Goal: Check status

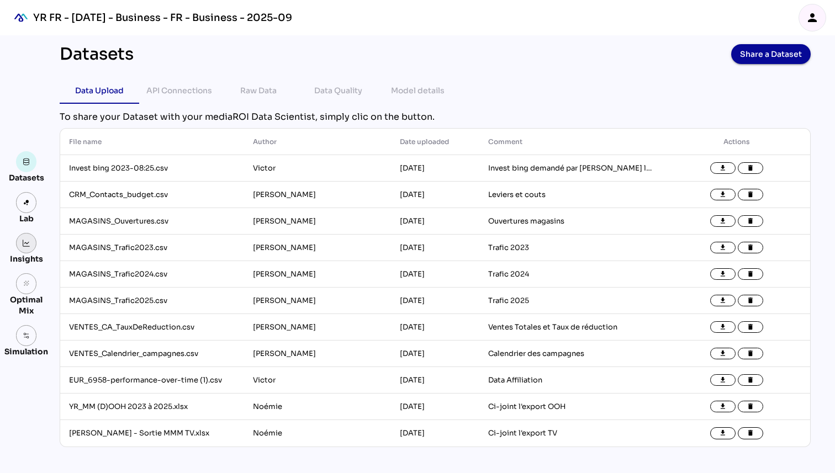
click at [27, 244] on img at bounding box center [27, 244] width 8 height 8
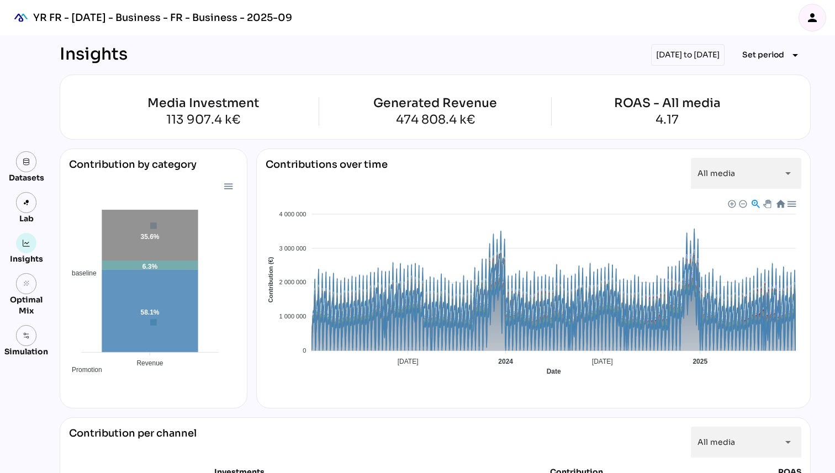
click at [686, 60] on div "[DATE] to [DATE]" at bounding box center [687, 55] width 73 height 22
click at [662, 52] on div "[DATE] to [DATE]" at bounding box center [687, 55] width 73 height 22
click at [673, 60] on div "[DATE] to [DATE]" at bounding box center [687, 55] width 73 height 22
click at [653, 55] on div "[DATE] to [DATE]" at bounding box center [687, 55] width 73 height 22
click at [791, 54] on icon "arrow_drop_down" at bounding box center [795, 55] width 13 height 13
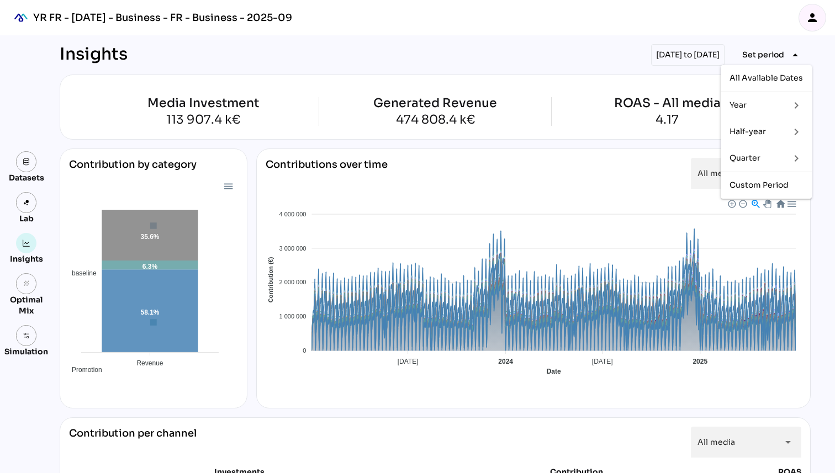
click at [771, 108] on div "Year" at bounding box center [754, 105] width 51 height 9
click at [705, 154] on div "2025" at bounding box center [701, 158] width 20 height 9
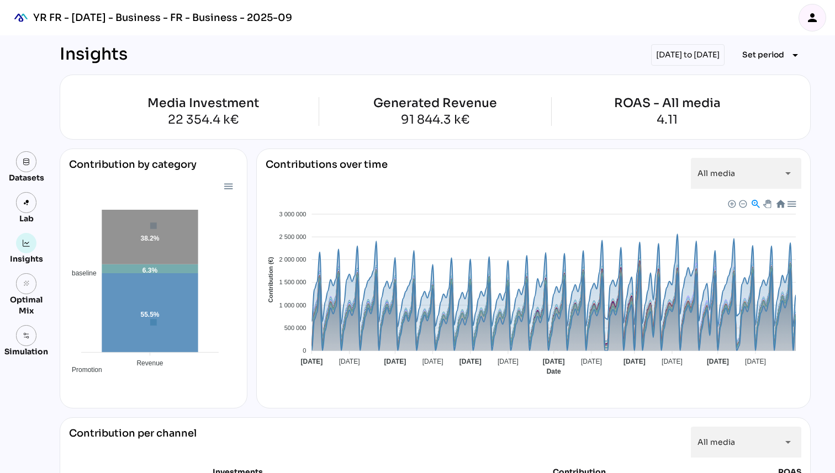
click at [693, 50] on div "[DATE] to [DATE]" at bounding box center [687, 55] width 73 height 22
click at [679, 56] on div "[DATE] to [DATE]" at bounding box center [687, 55] width 73 height 22
click at [707, 54] on div "[DATE] to [DATE]" at bounding box center [687, 55] width 73 height 22
click at [789, 55] on icon "arrow_drop_down" at bounding box center [795, 55] width 13 height 13
click at [753, 107] on div "Year" at bounding box center [754, 105] width 51 height 9
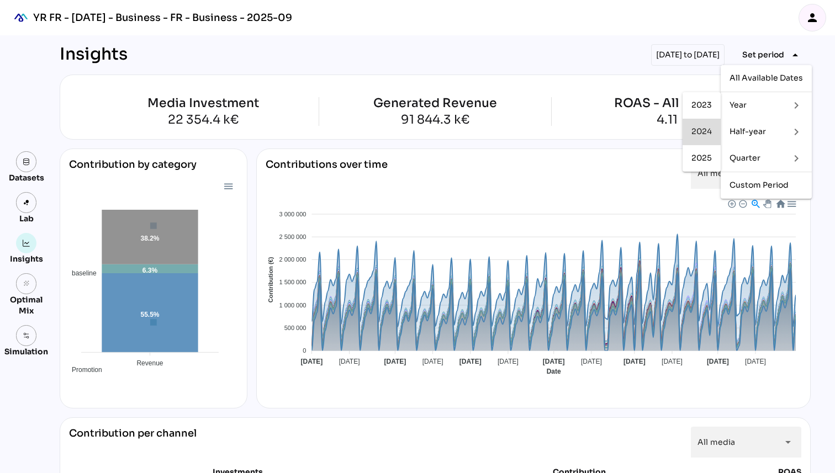
click at [698, 133] on div "2024" at bounding box center [701, 131] width 20 height 9
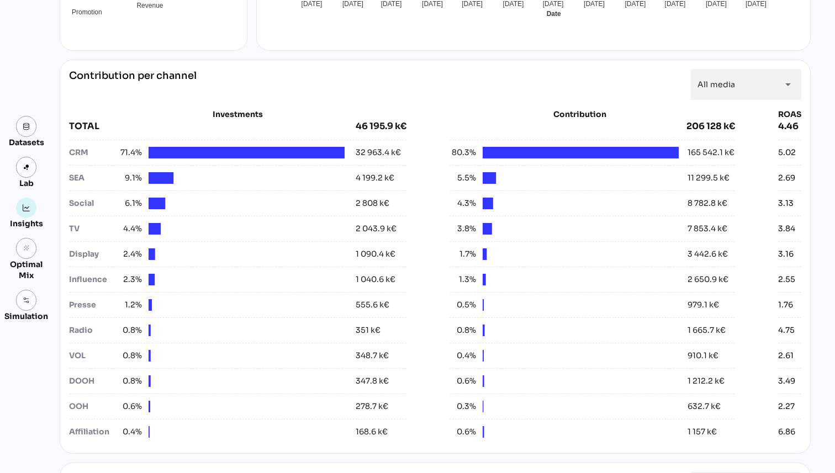
scroll to position [359, 0]
